Goal: Task Accomplishment & Management: Use online tool/utility

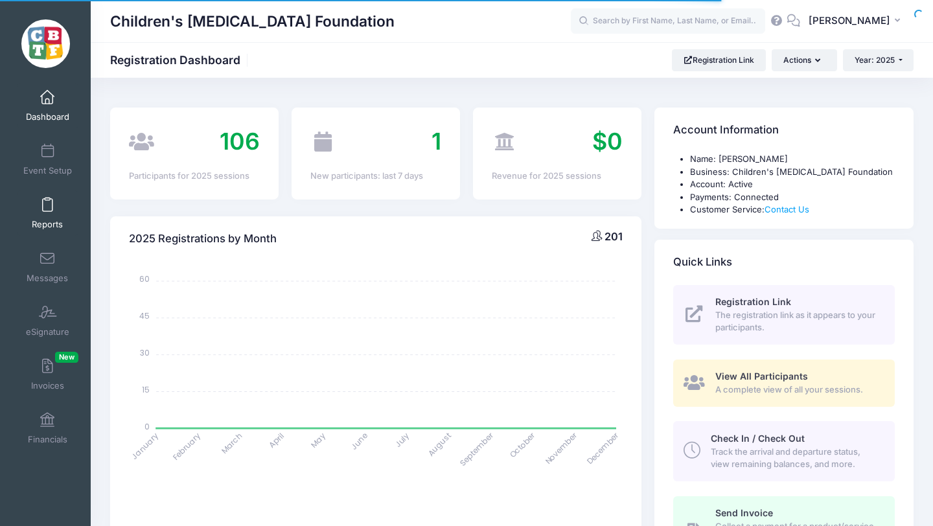
click at [47, 207] on span at bounding box center [47, 205] width 0 height 14
select select
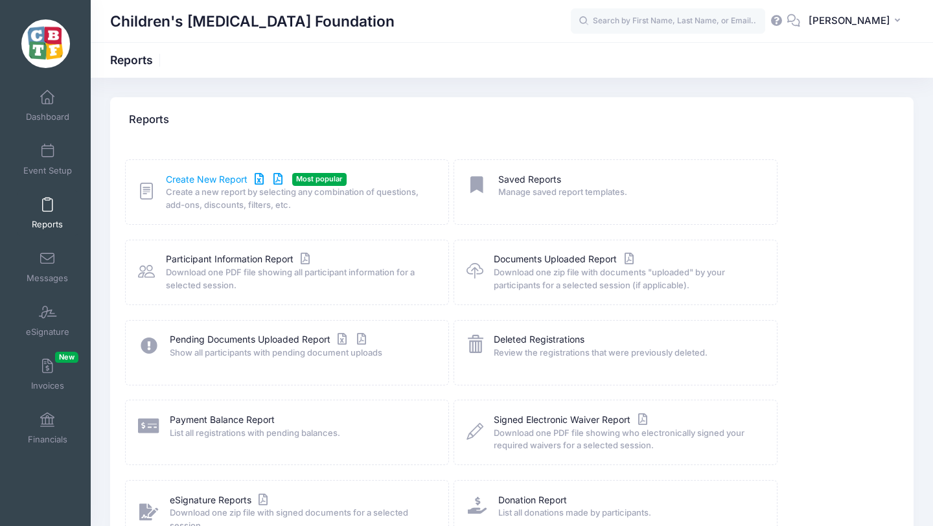
click at [192, 178] on link "Create New Report" at bounding box center [226, 180] width 120 height 14
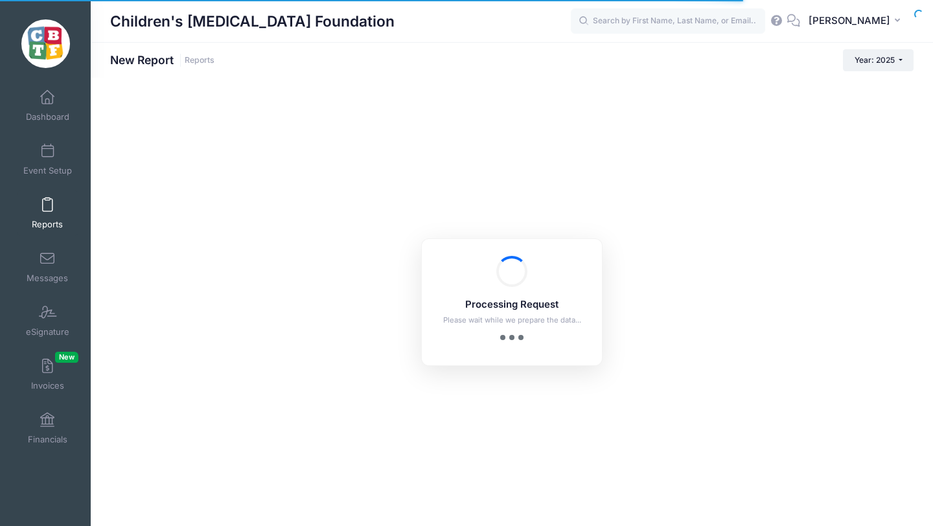
checkbox input "true"
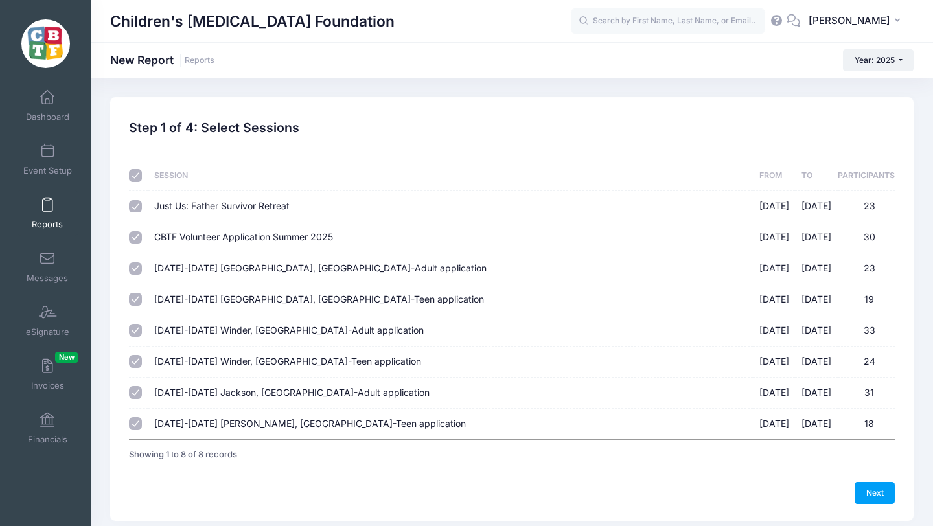
click at [137, 177] on input "checkbox" at bounding box center [135, 175] width 13 height 13
checkbox input "false"
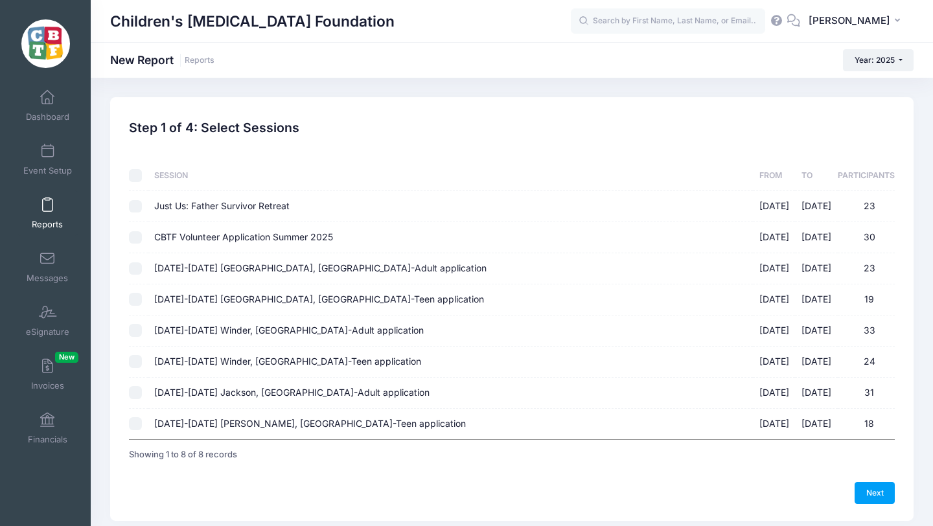
checkbox input "false"
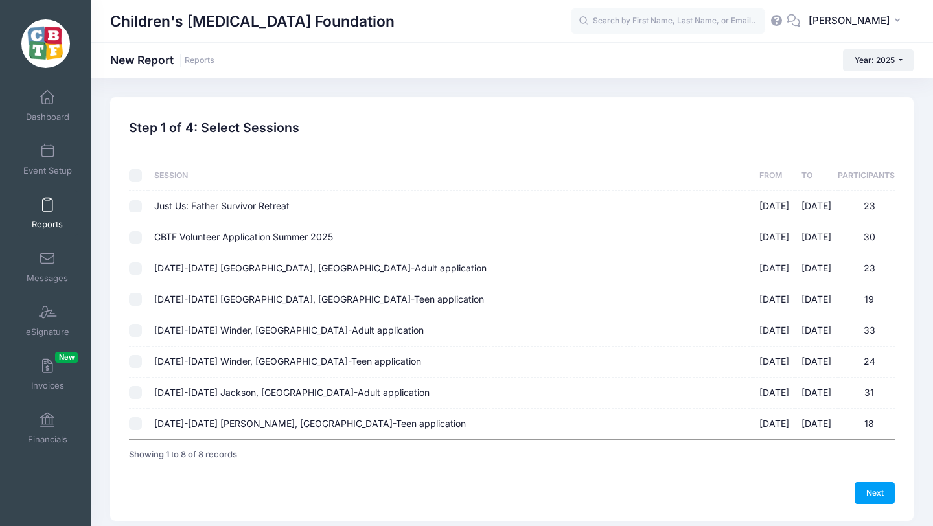
click at [135, 392] on input "[DATE]-[DATE] [GEOGRAPHIC_DATA], [GEOGRAPHIC_DATA]-Adult application [DATE] - […" at bounding box center [135, 392] width 13 height 13
checkbox input "true"
click at [138, 424] on input "[DATE]-[DATE] [PERSON_NAME], [GEOGRAPHIC_DATA]-Teen application [DATE] - [DATE]…" at bounding box center [135, 423] width 13 height 13
checkbox input "true"
click at [876, 492] on link "Next" at bounding box center [874, 493] width 40 height 22
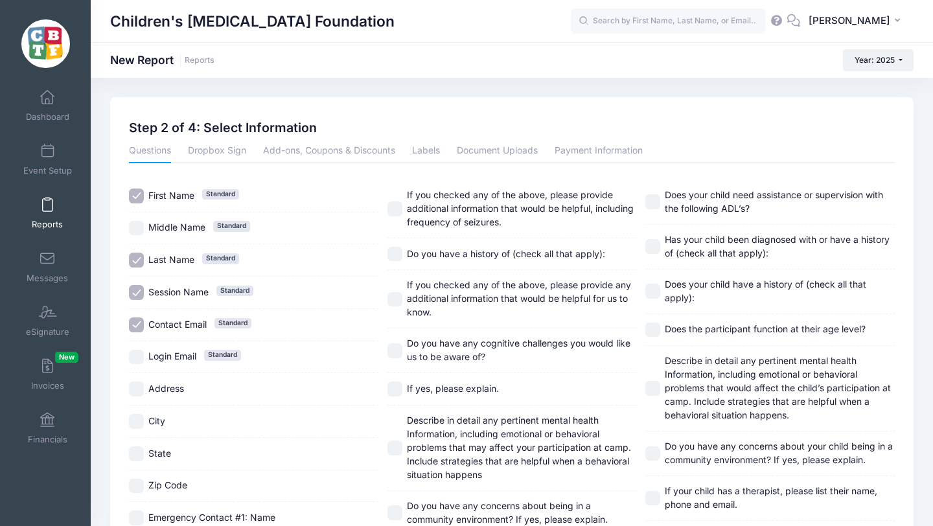
click at [137, 358] on input "Login Email Standard" at bounding box center [136, 357] width 15 height 15
checkbox input "true"
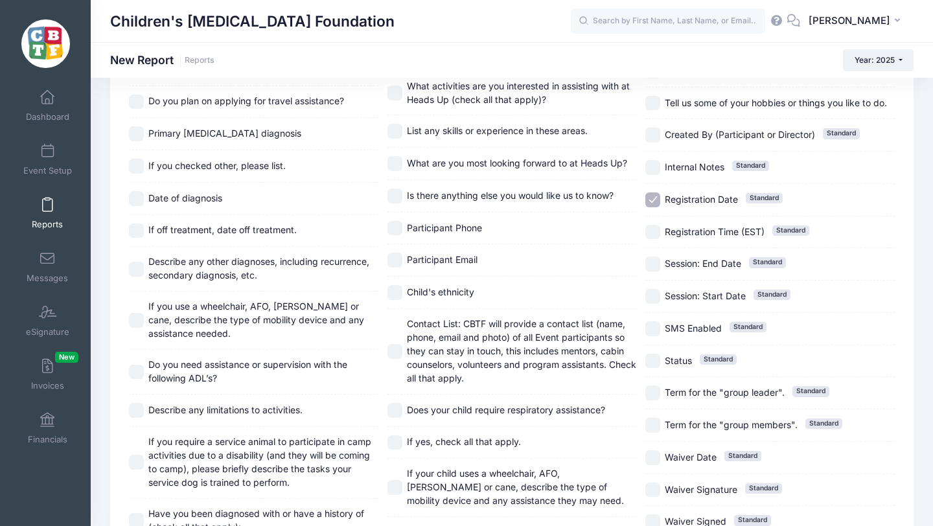
scroll to position [1148, 0]
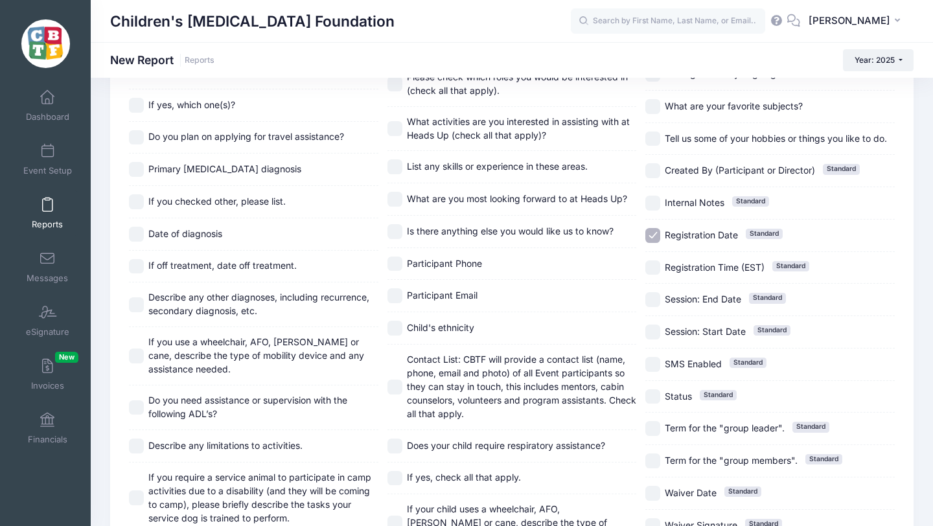
click at [651, 234] on input "Registration Date Standard" at bounding box center [652, 235] width 15 height 15
checkbox input "false"
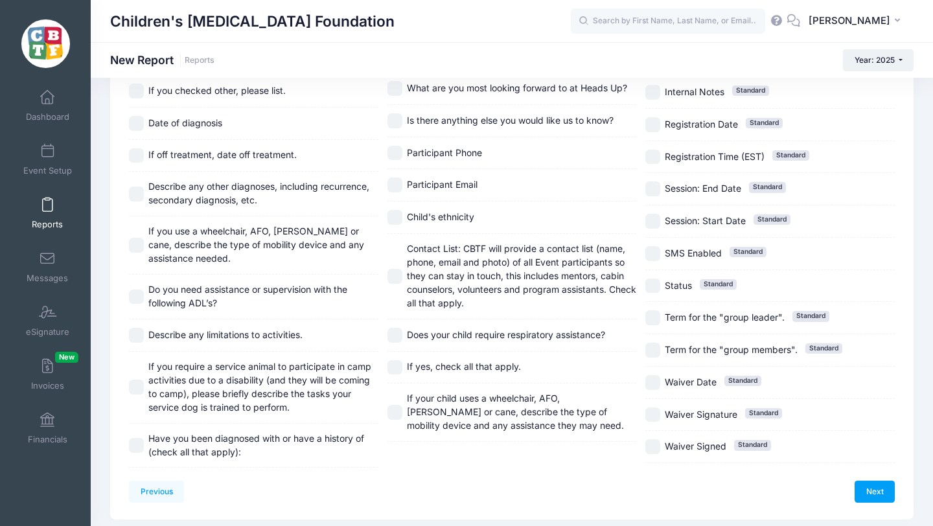
scroll to position [1301, 0]
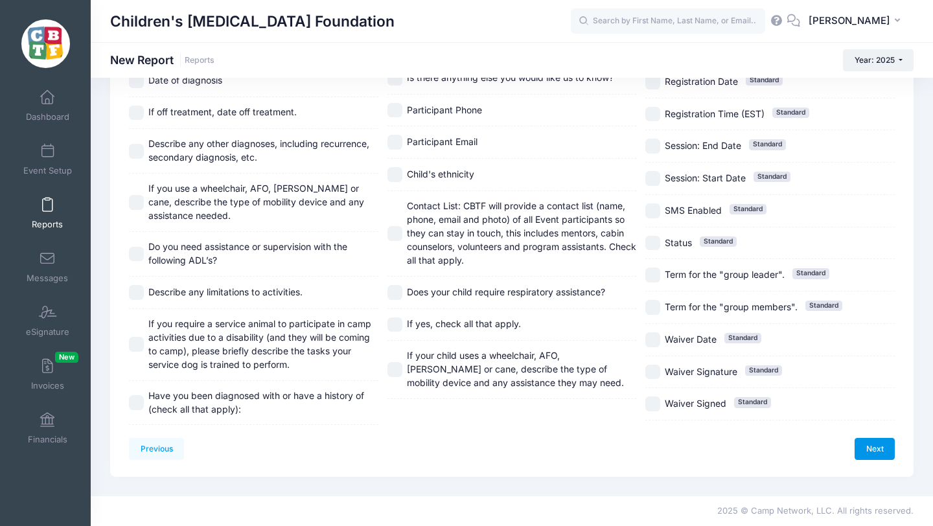
click at [872, 443] on link "Next" at bounding box center [874, 449] width 40 height 22
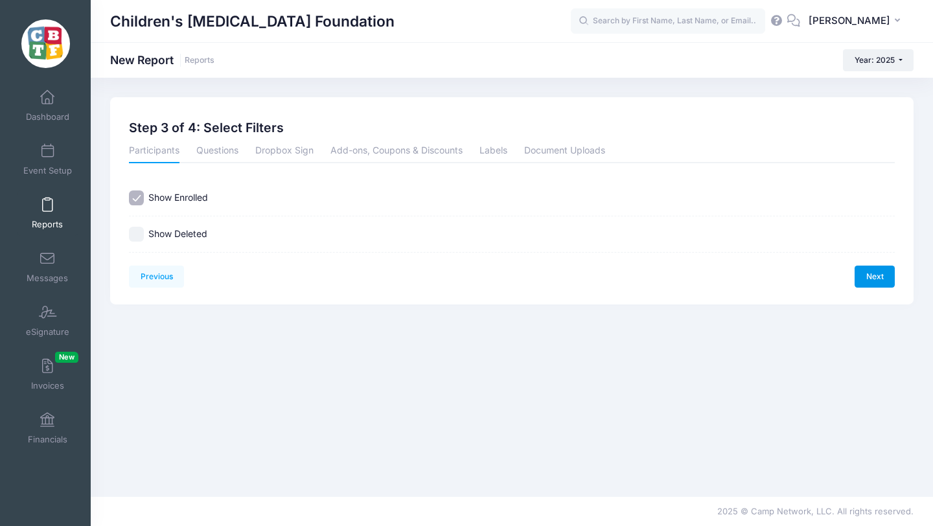
scroll to position [0, 0]
click at [872, 277] on link "Next" at bounding box center [874, 277] width 40 height 22
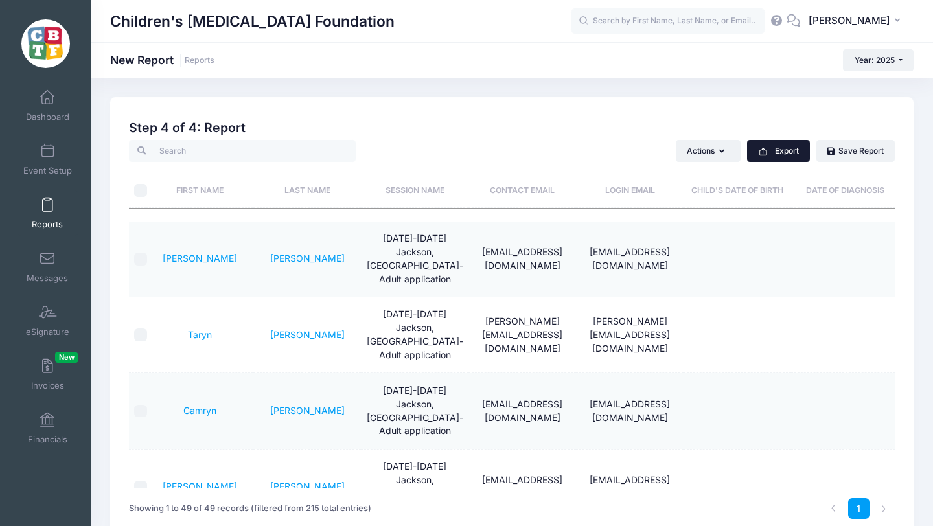
click at [781, 147] on button "Export" at bounding box center [778, 151] width 63 height 22
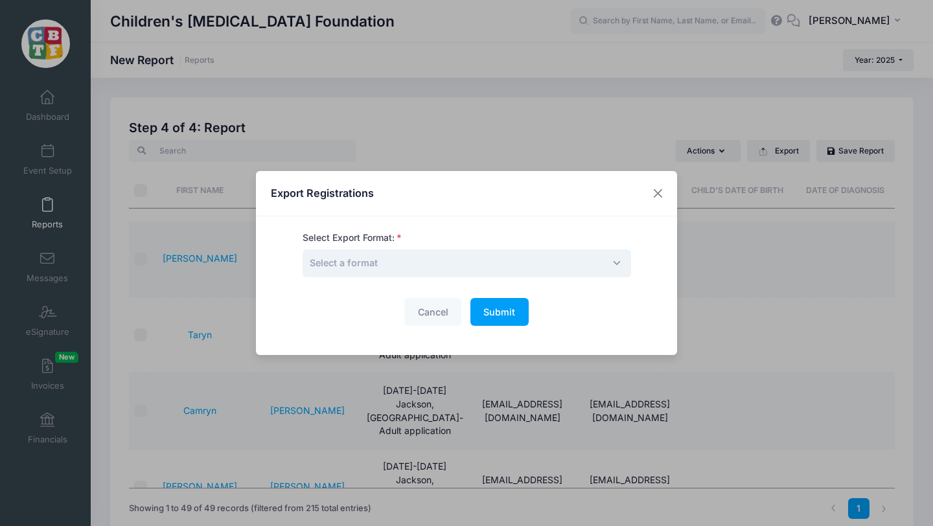
click at [460, 267] on span "Select a format" at bounding box center [466, 263] width 328 height 28
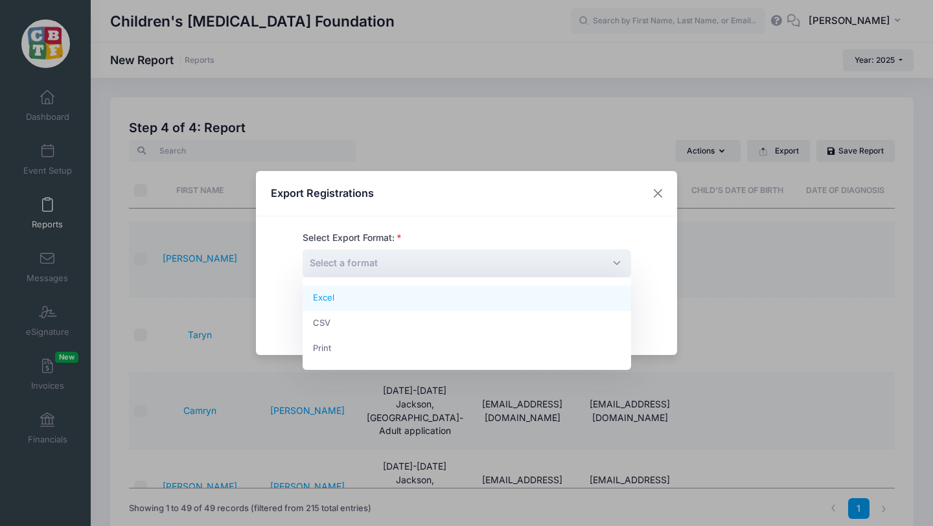
select select "excel"
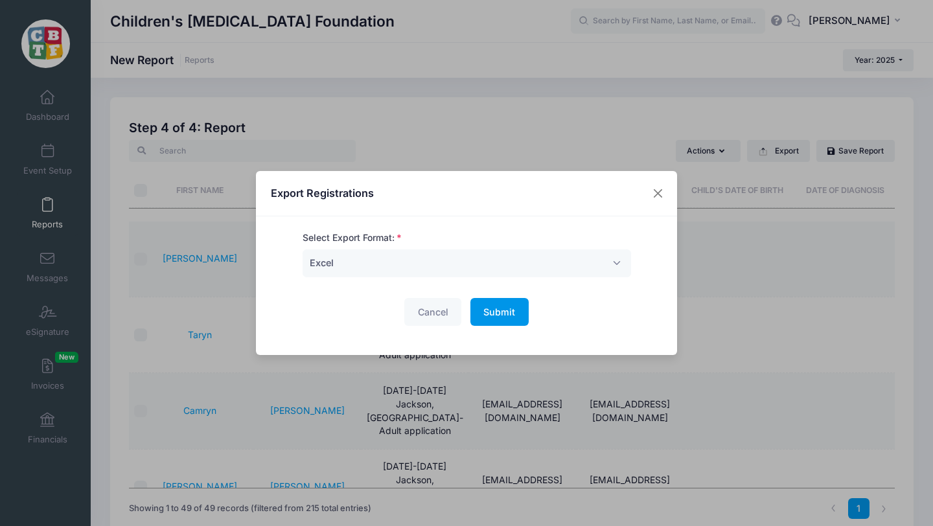
click at [500, 311] on span "Submit" at bounding box center [499, 311] width 32 height 11
